Goal: Entertainment & Leisure: Consume media (video, audio)

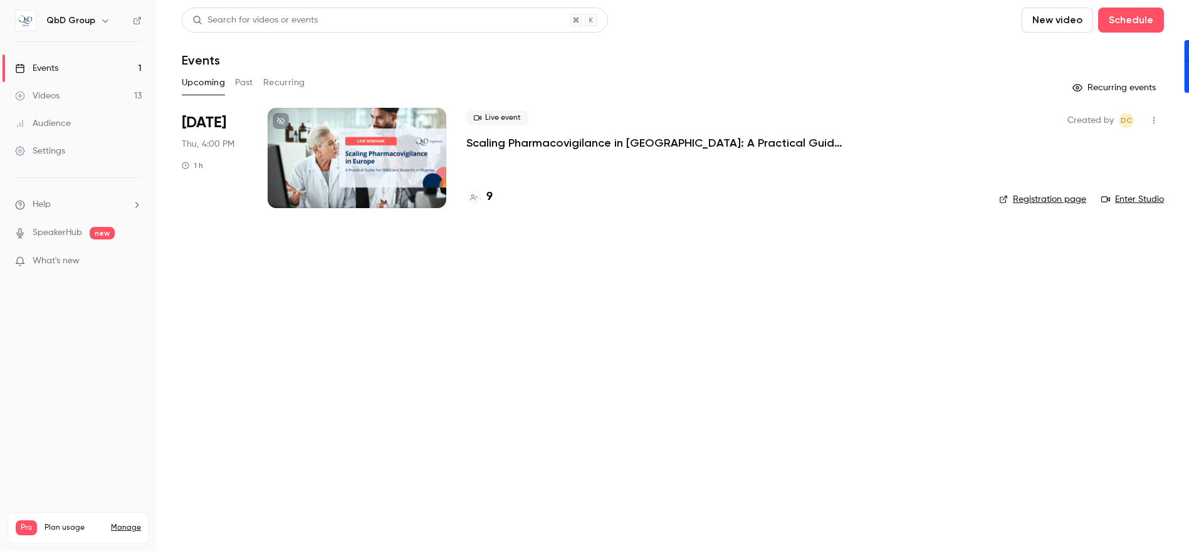
click at [52, 99] on div "Videos" at bounding box center [37, 96] width 45 height 13
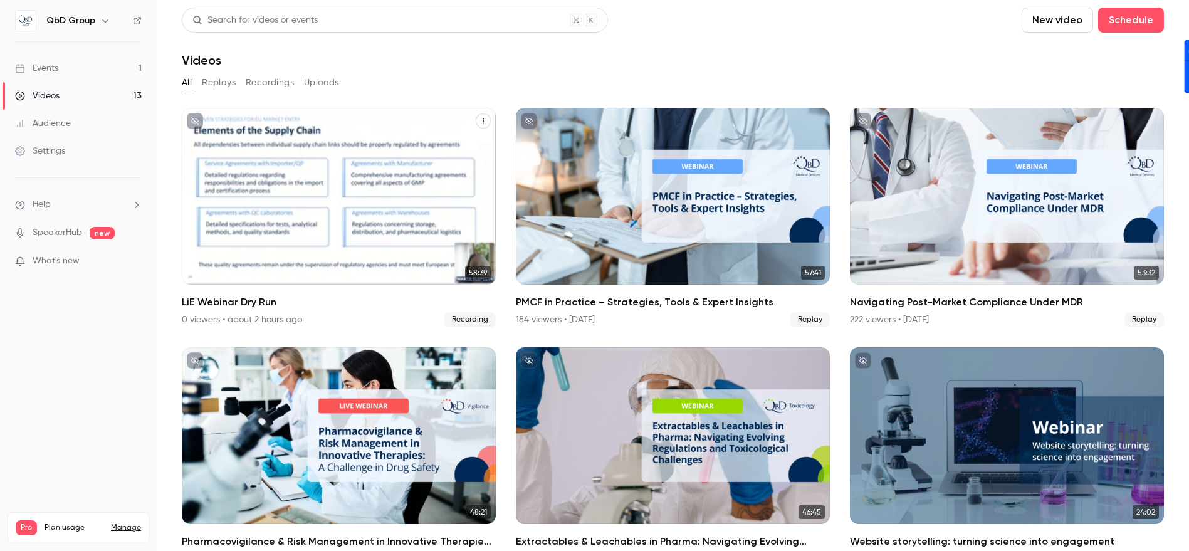
click at [280, 207] on div "QbD Group [DATE] LiE Webinar Dry Run" at bounding box center [339, 196] width 314 height 177
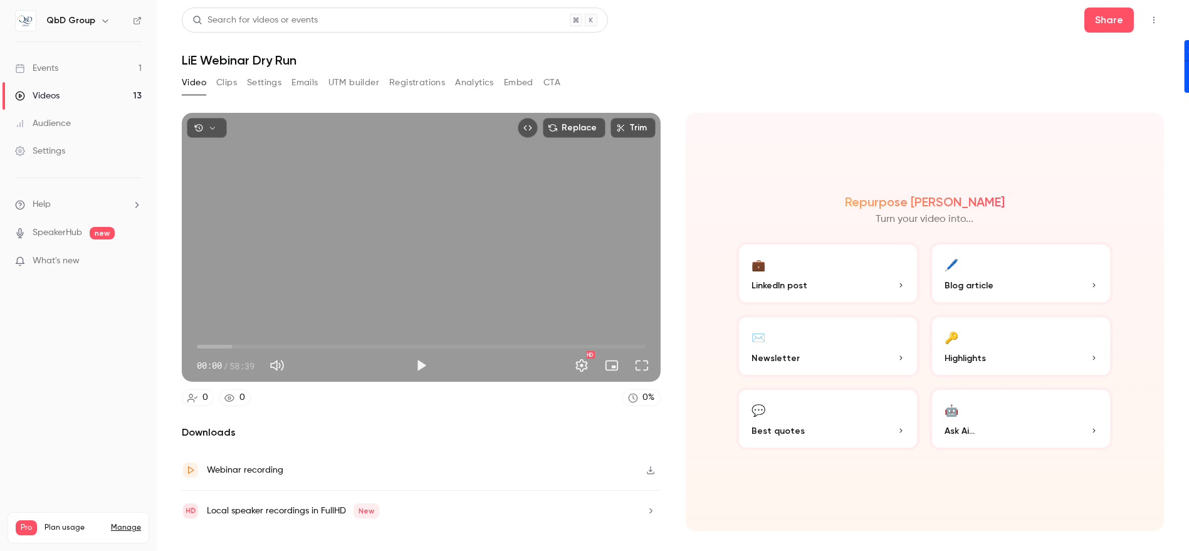
click at [417, 360] on button "Play" at bounding box center [421, 365] width 25 height 25
click at [244, 344] on span "06:09" at bounding box center [421, 347] width 449 height 20
click at [279, 342] on span "10:44" at bounding box center [421, 347] width 449 height 20
click at [429, 367] on button "Pause" at bounding box center [421, 365] width 25 height 25
type input "*****"
